Goal: Information Seeking & Learning: Learn about a topic

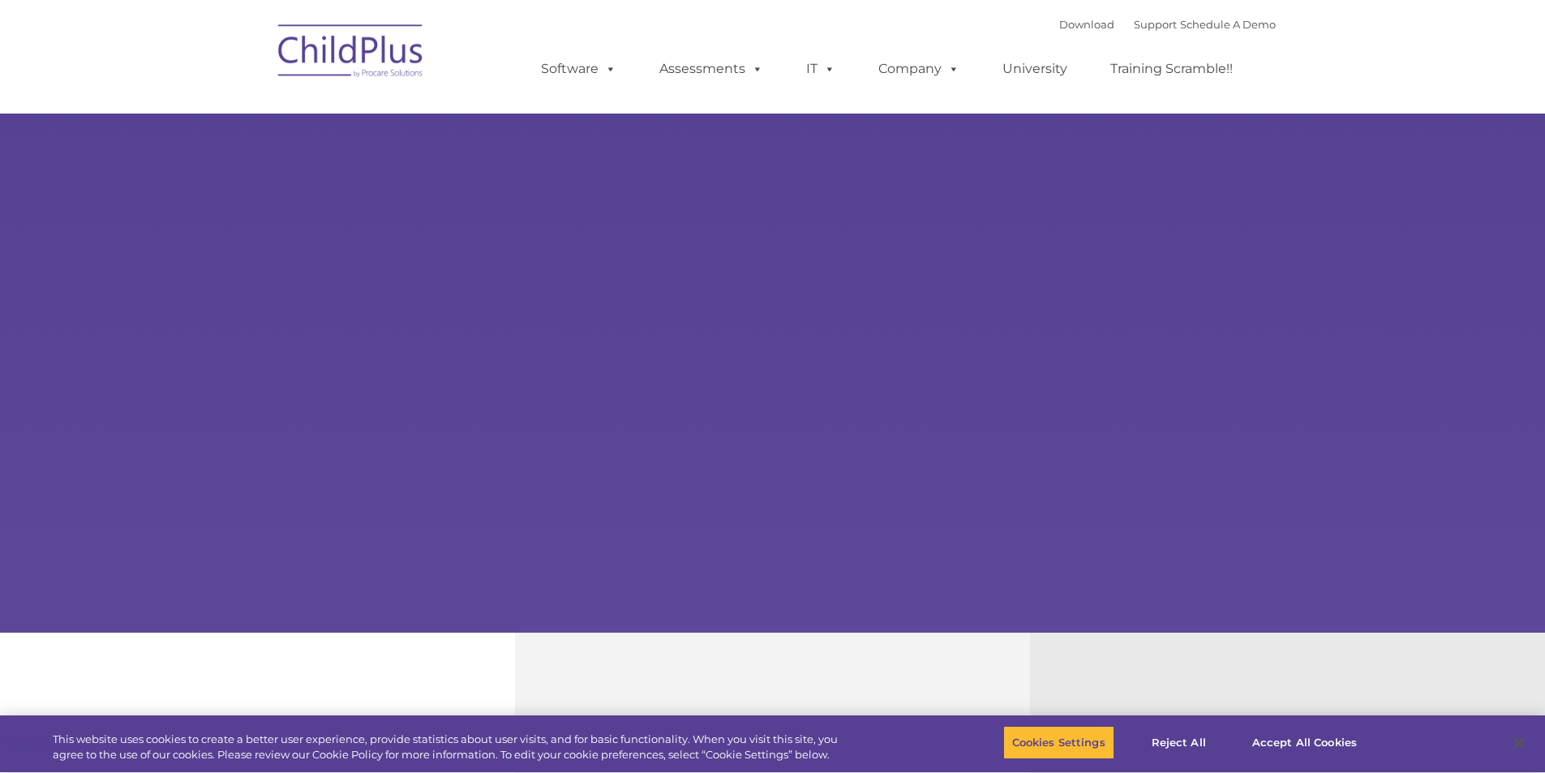
select select "MEDIUM"
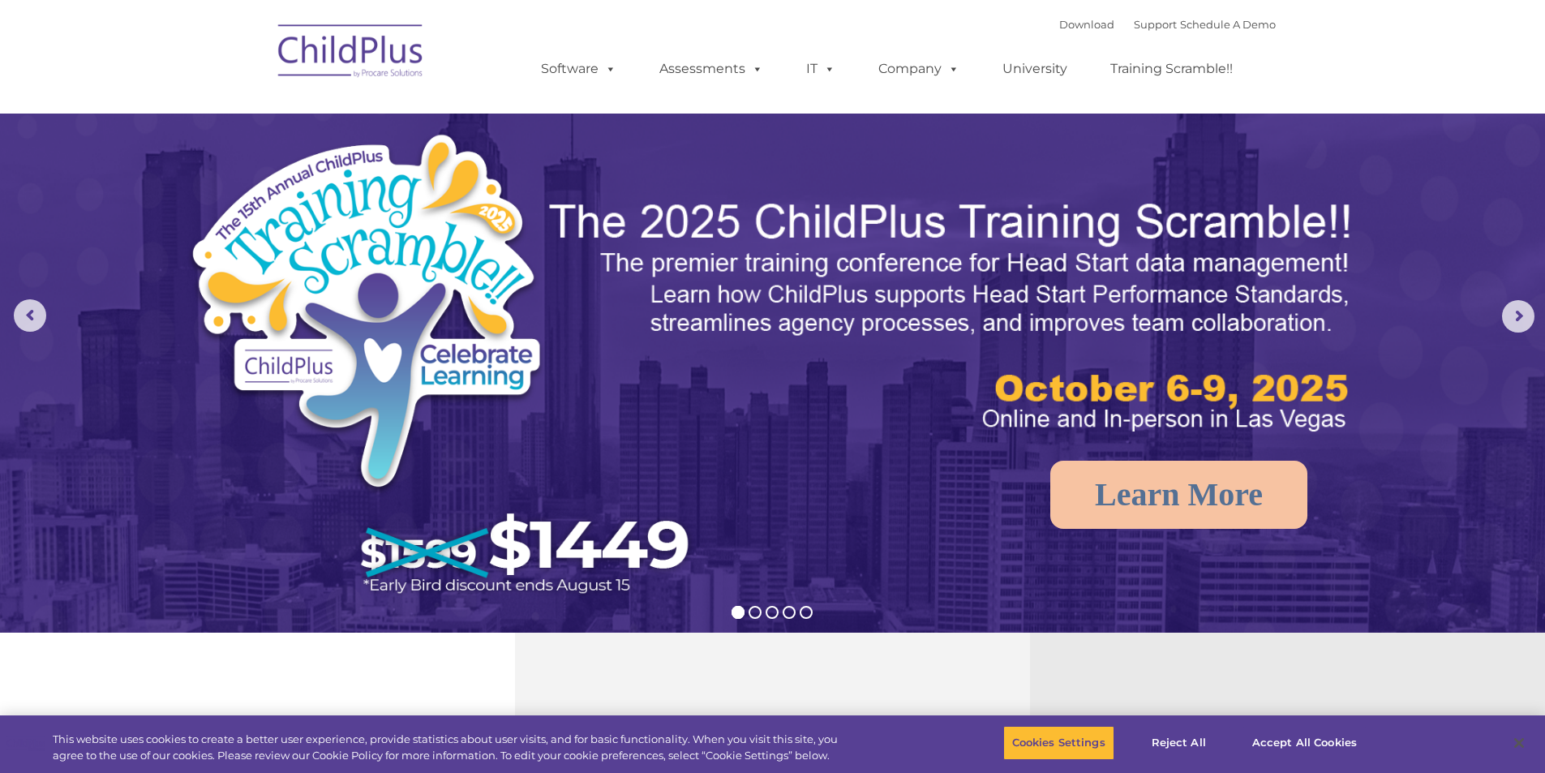
click at [310, 28] on img at bounding box center [351, 53] width 162 height 81
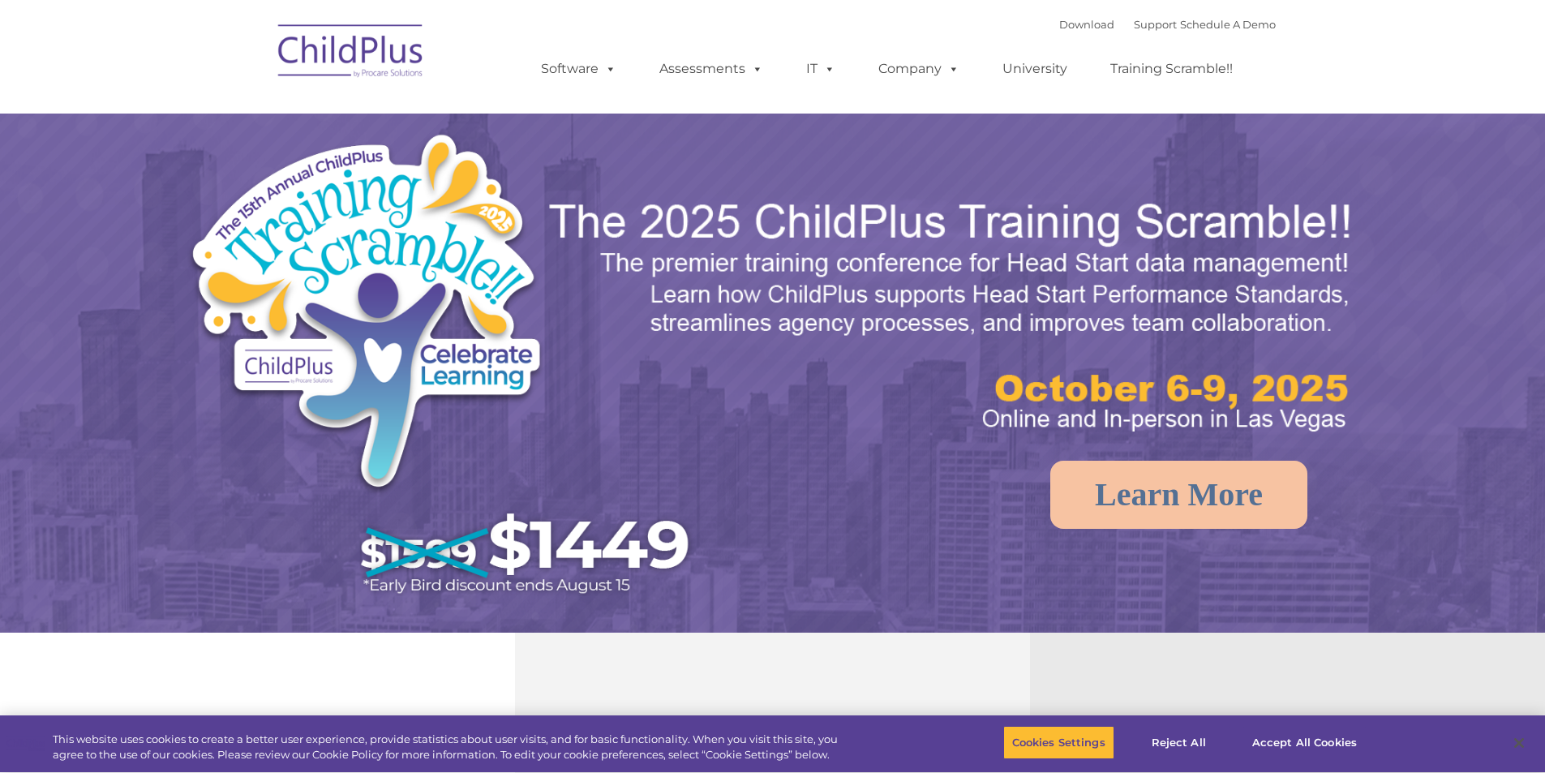
select select "MEDIUM"
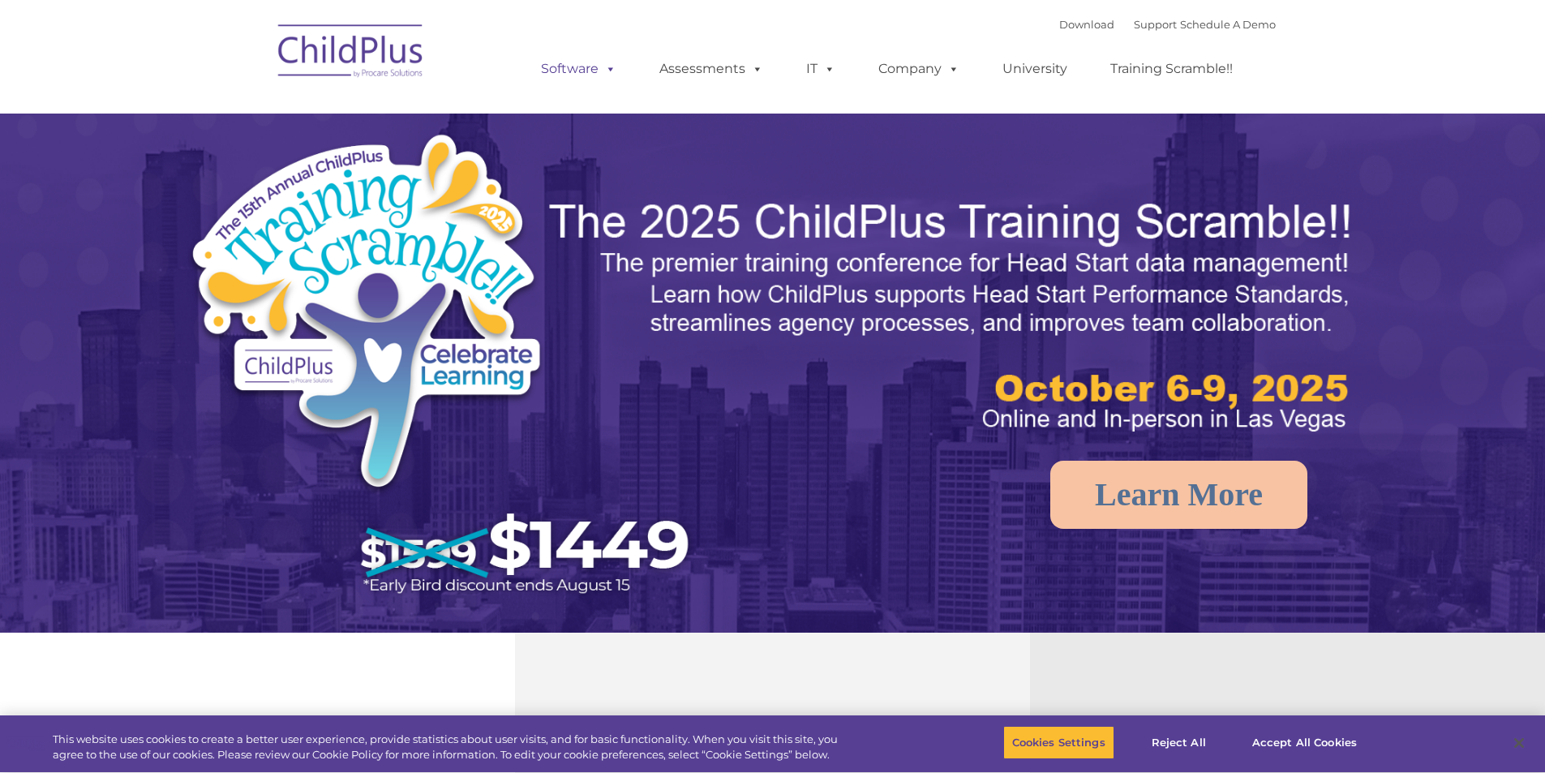
click at [547, 54] on link "Software" at bounding box center [579, 69] width 108 height 32
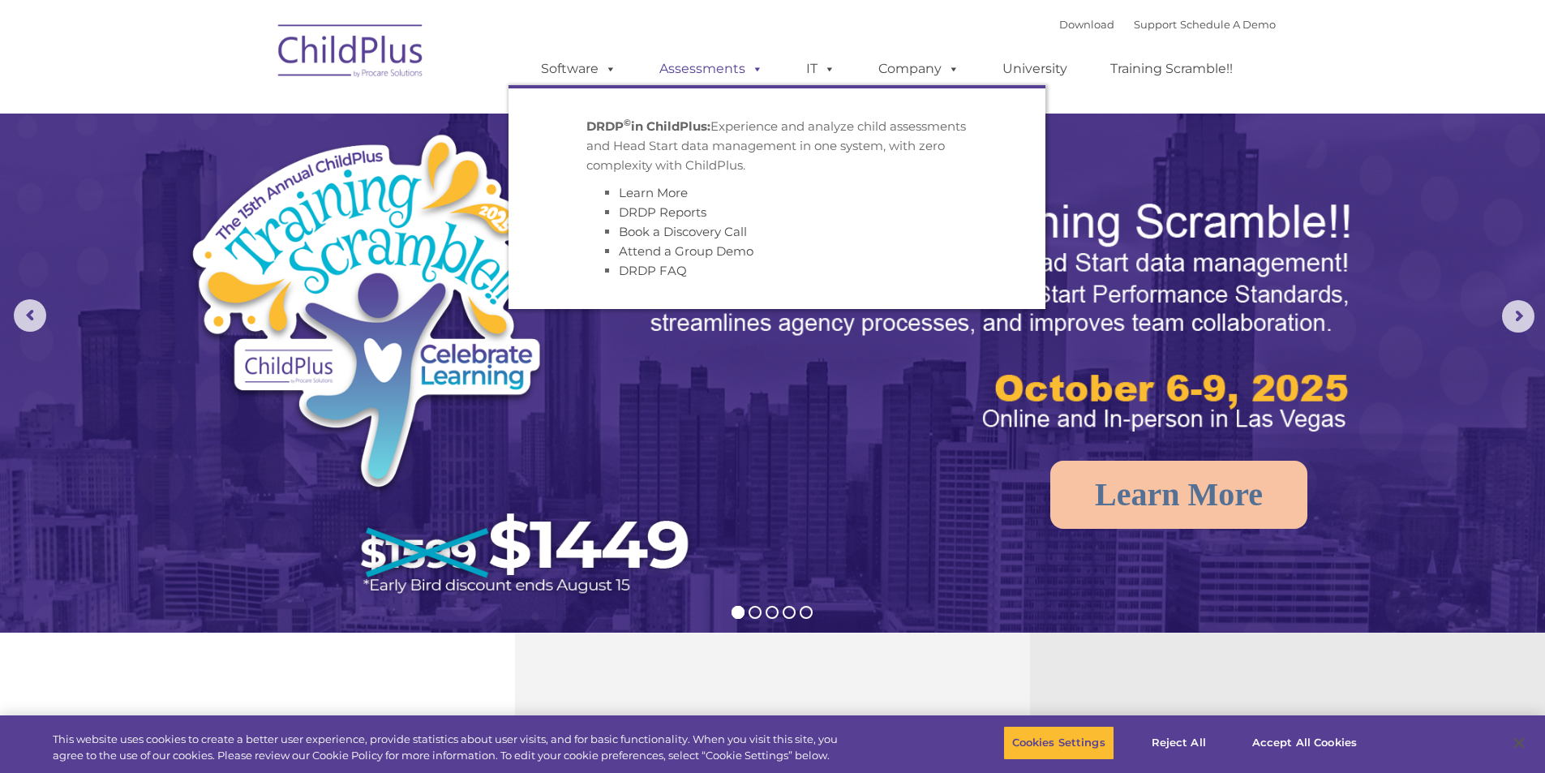
click at [697, 73] on link "Assessments" at bounding box center [711, 69] width 136 height 32
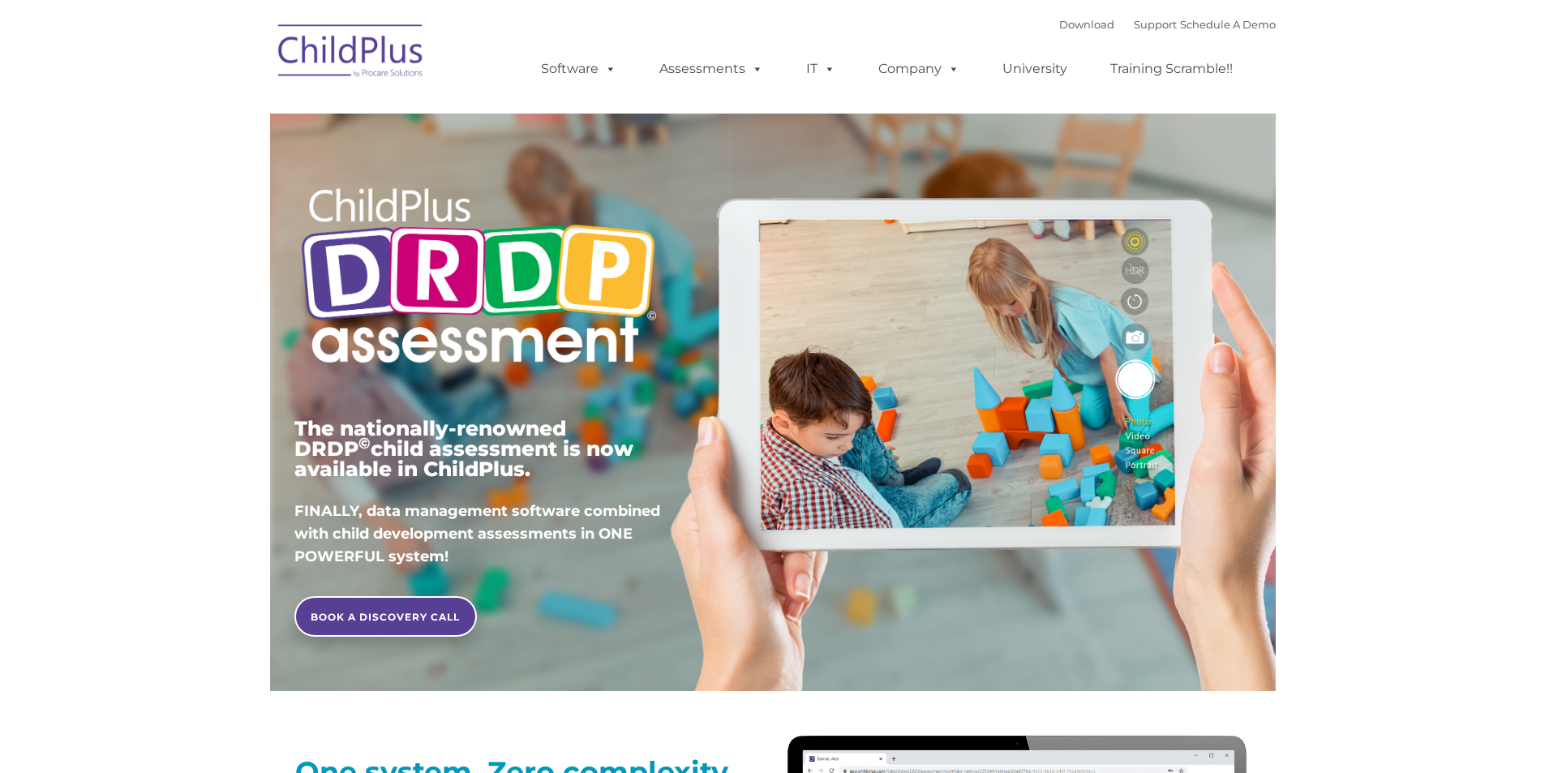
type input ""
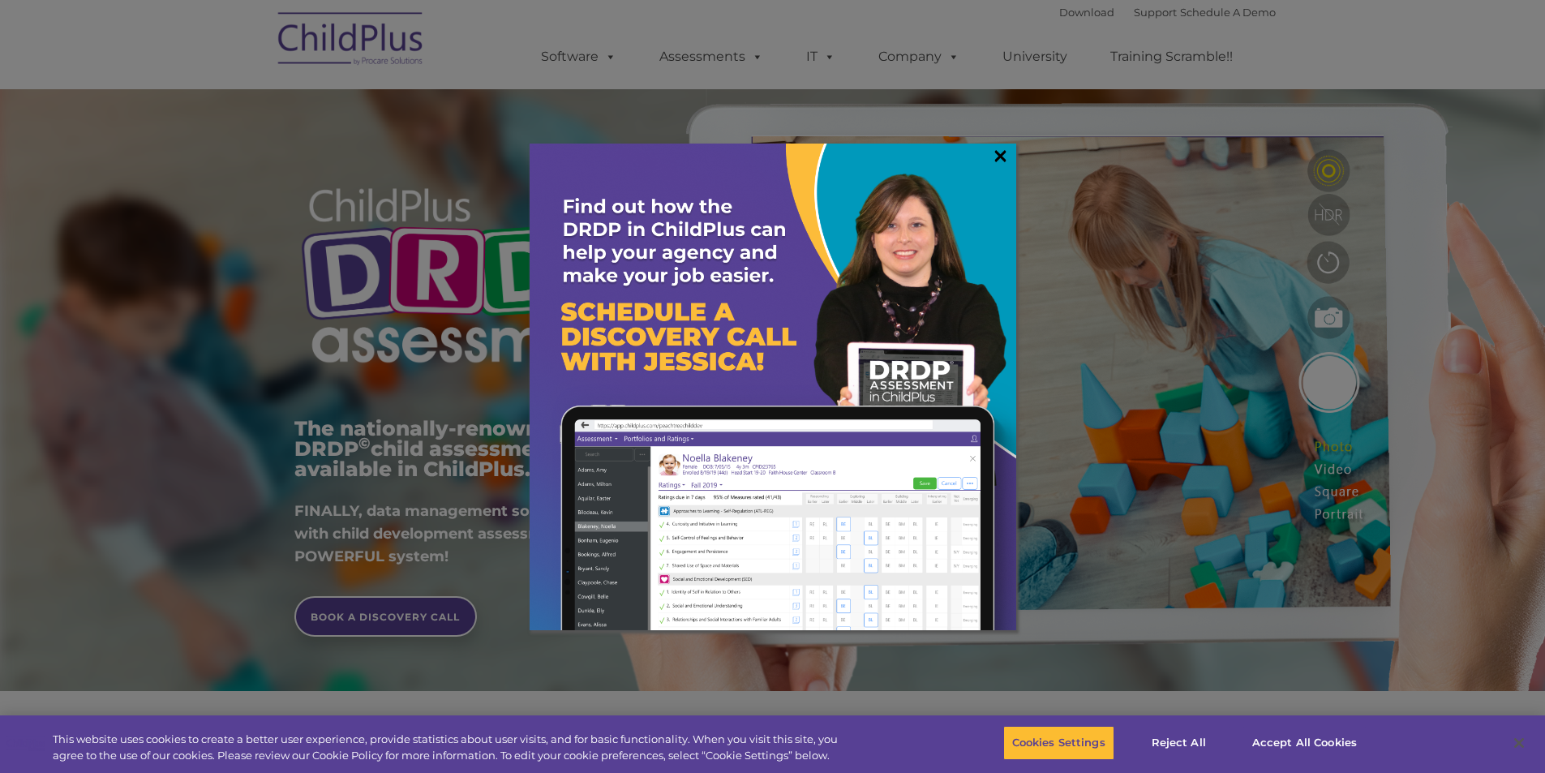
click at [997, 157] on link "×" at bounding box center [1000, 156] width 19 height 16
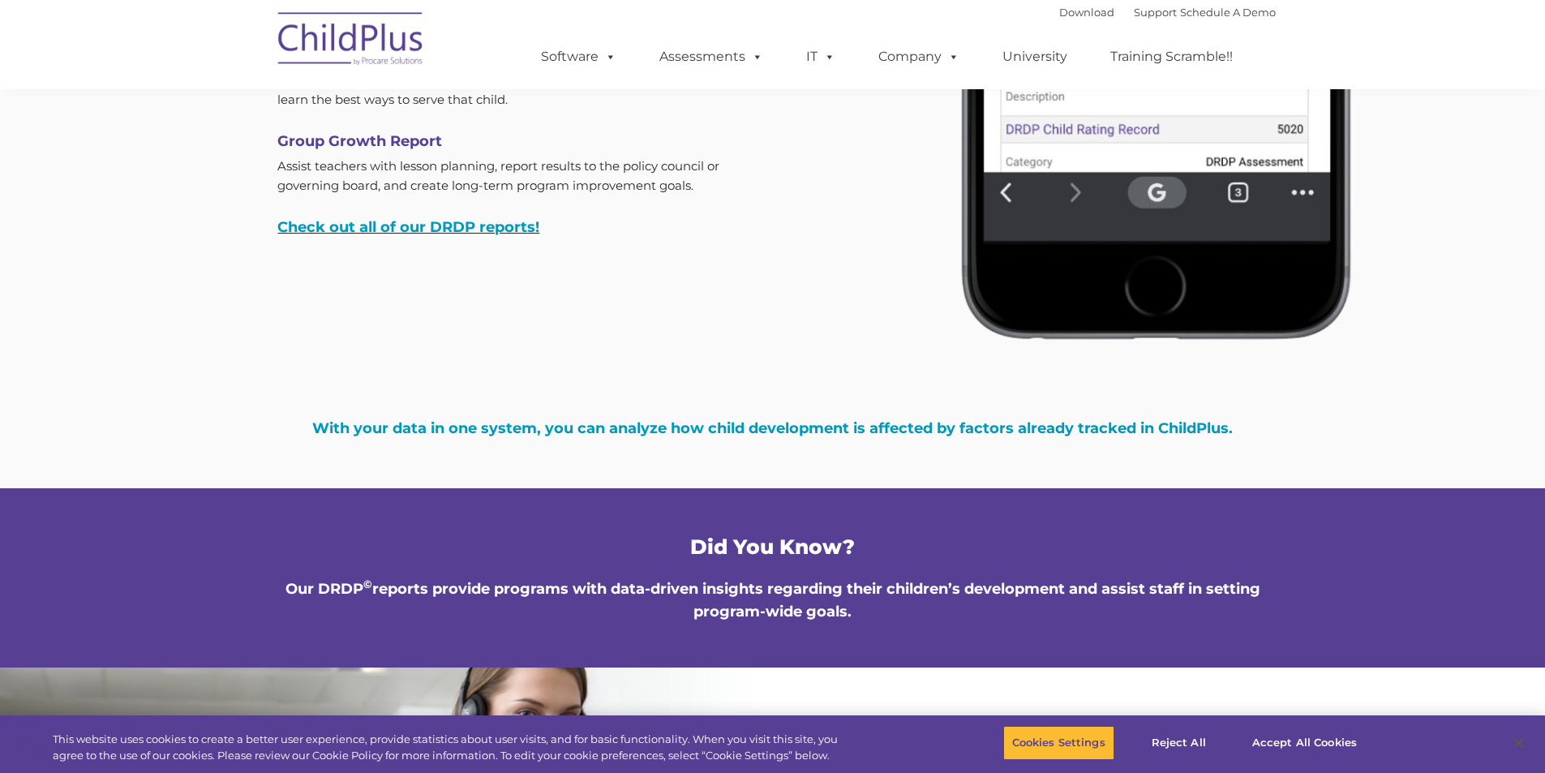
scroll to position [5199, 0]
